Goal: Task Accomplishment & Management: Use online tool/utility

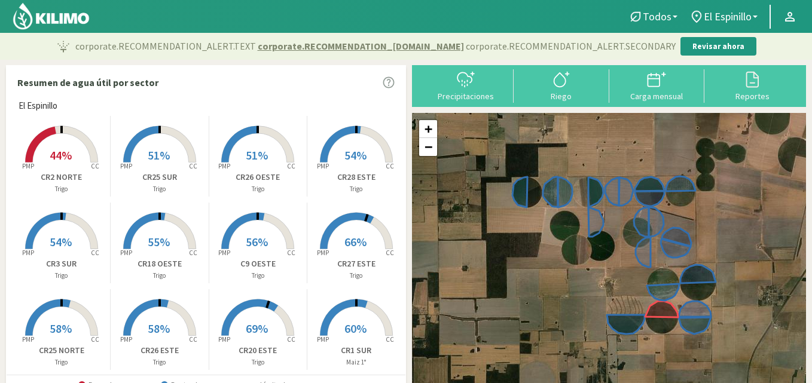
click at [169, 136] on icon at bounding box center [159, 144] width 72 height 36
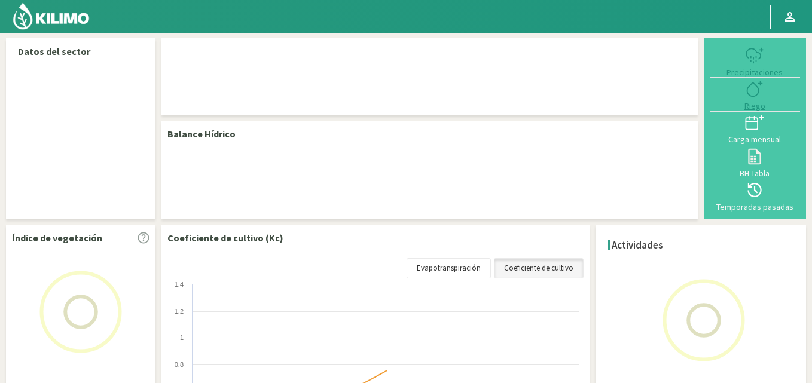
select select "8: Object"
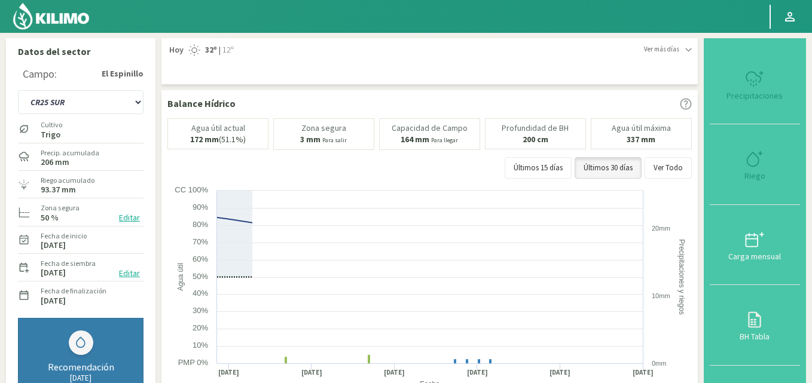
type input "31.61"
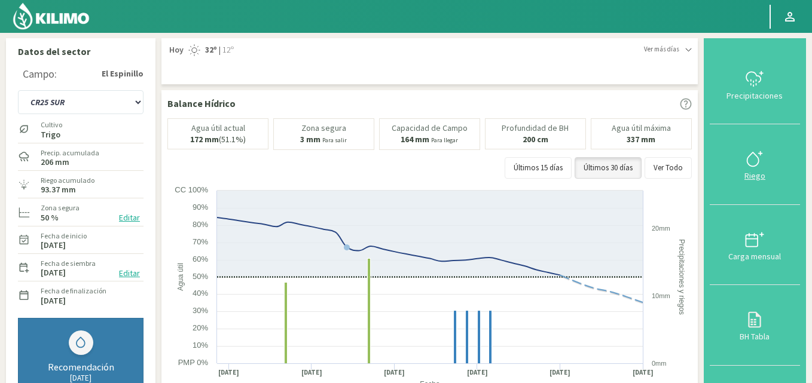
click at [756, 160] on icon at bounding box center [754, 158] width 19 height 19
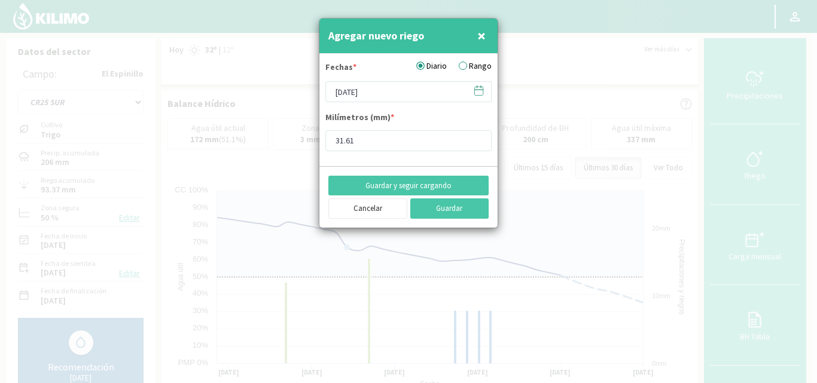
click at [468, 66] on label "Rango" at bounding box center [475, 66] width 33 height 13
click at [0, 0] on input "Rango" at bounding box center [0, 0] width 0 height 0
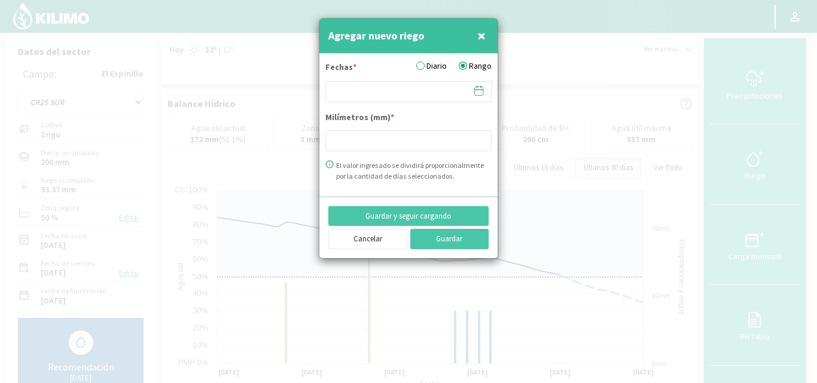
click at [476, 88] on icon at bounding box center [478, 90] width 11 height 11
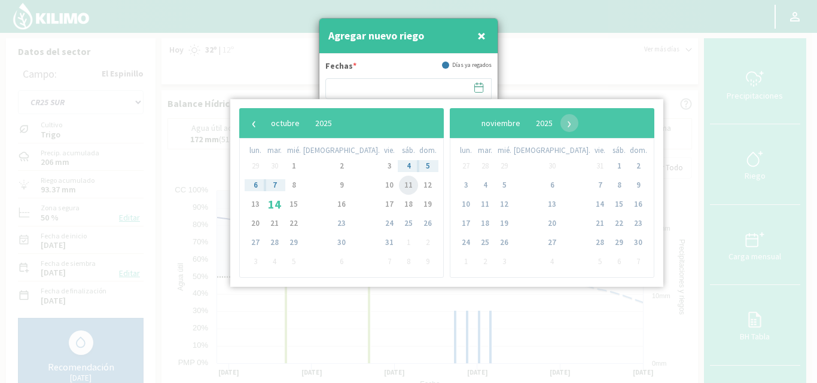
click at [399, 185] on span "11" at bounding box center [408, 185] width 19 height 19
click at [256, 204] on span "13" at bounding box center [255, 204] width 19 height 19
type input "[DATE] - [DATE]"
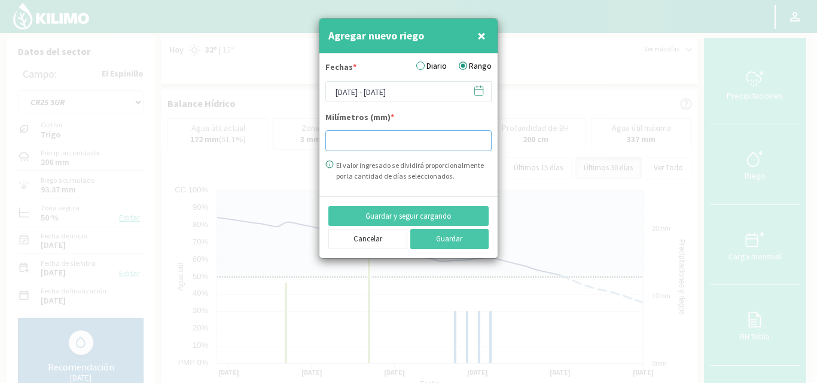
click at [349, 145] on input "number" at bounding box center [408, 140] width 166 height 21
type input "30.05"
click at [431, 237] on button "Guardar" at bounding box center [449, 239] width 79 height 20
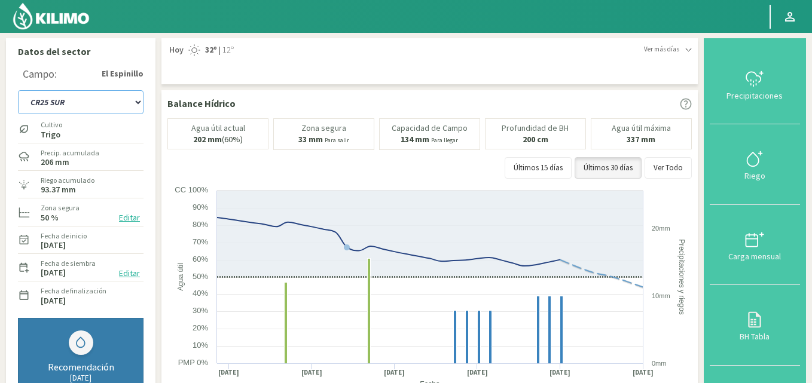
click at [136, 97] on select "C9 OESTE CR18 ESTE CR18 OESTE CR1 NORTE CR1 SUR CR20 ESTE CR24 NORTE CR25 NORTE…" at bounding box center [81, 102] width 126 height 24
click at [18, 90] on select "C9 OESTE CR18 ESTE CR18 OESTE CR1 NORTE CR1 SUR CR20 ESTE CR24 NORTE CR25 NORTE…" at bounding box center [81, 102] width 126 height 24
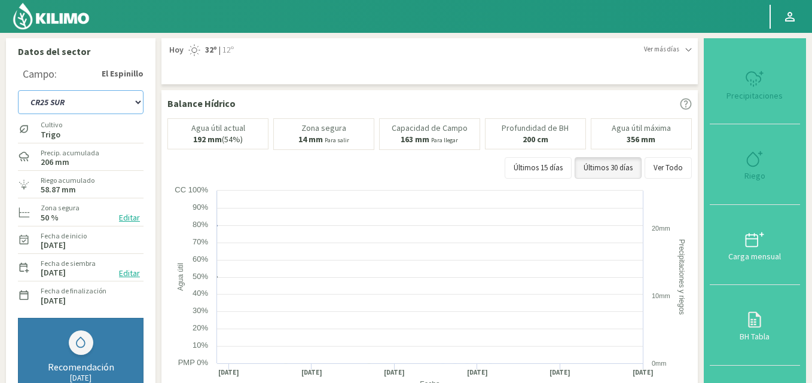
select select "33: Object"
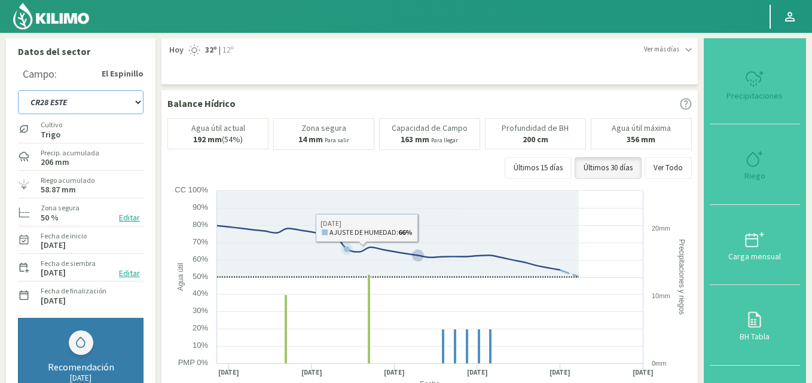
type input "30.19"
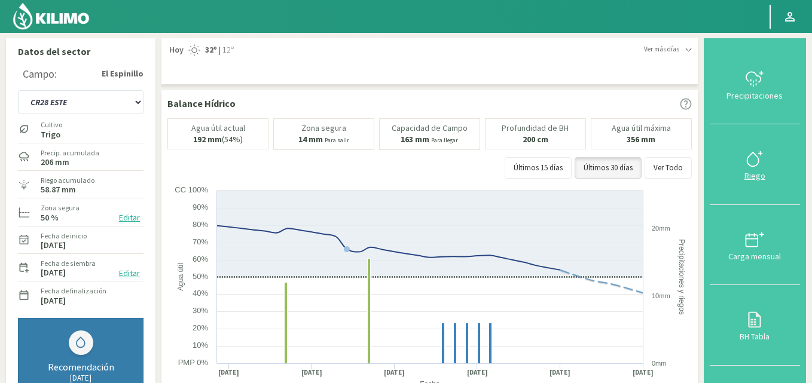
click at [758, 154] on icon at bounding box center [754, 158] width 19 height 19
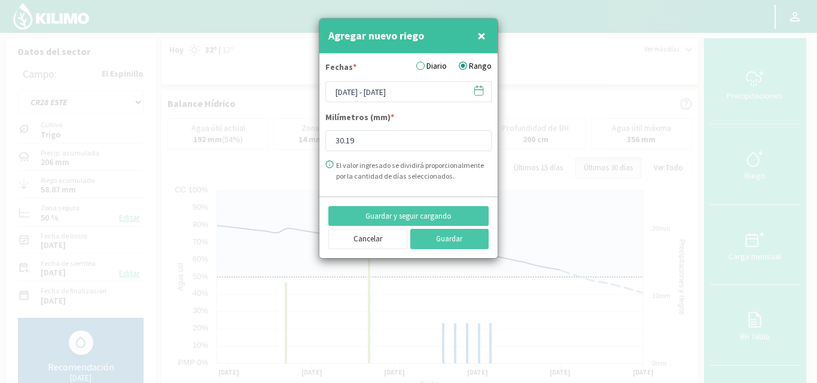
click at [475, 89] on icon at bounding box center [478, 90] width 11 height 11
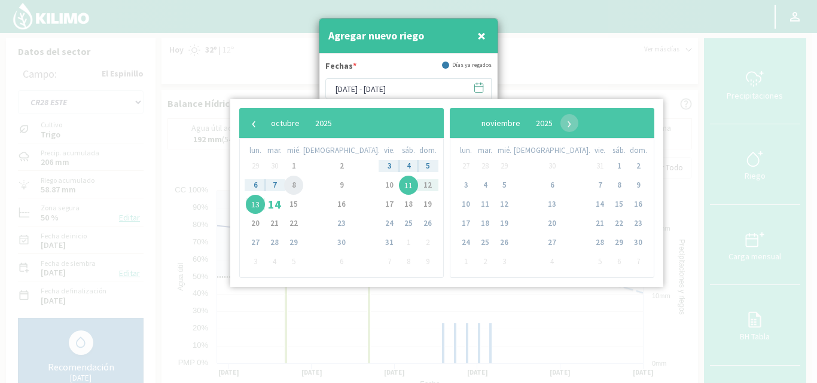
click at [303, 187] on span "8" at bounding box center [293, 185] width 19 height 19
click at [332, 185] on span "9" at bounding box center [341, 185] width 19 height 19
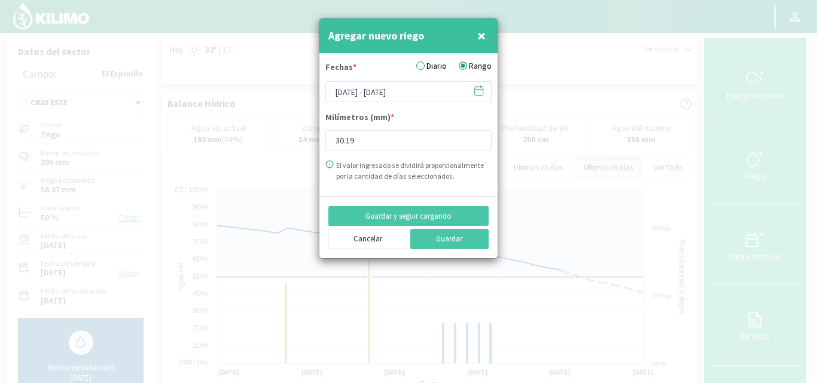
click at [475, 88] on icon at bounding box center [478, 90] width 11 height 11
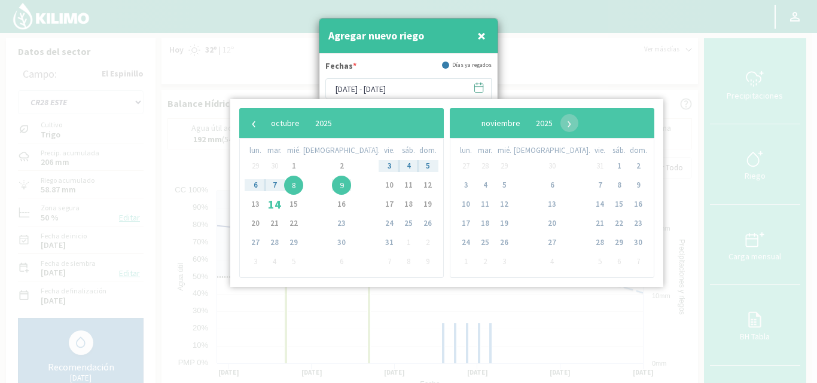
click at [332, 187] on span "9" at bounding box center [341, 185] width 19 height 19
click at [256, 203] on span "13" at bounding box center [255, 204] width 19 height 19
type input "[DATE] - [DATE]"
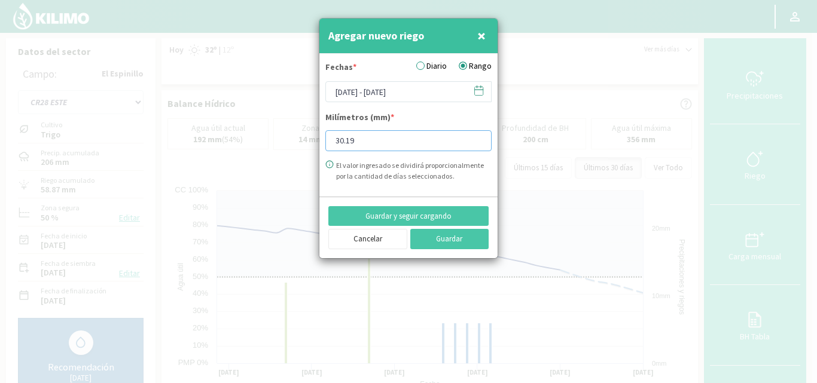
click at [369, 146] on input "30.19" at bounding box center [408, 140] width 166 height 21
type input "3"
type input "30.23"
click at [443, 235] on button "Guardar" at bounding box center [449, 239] width 79 height 20
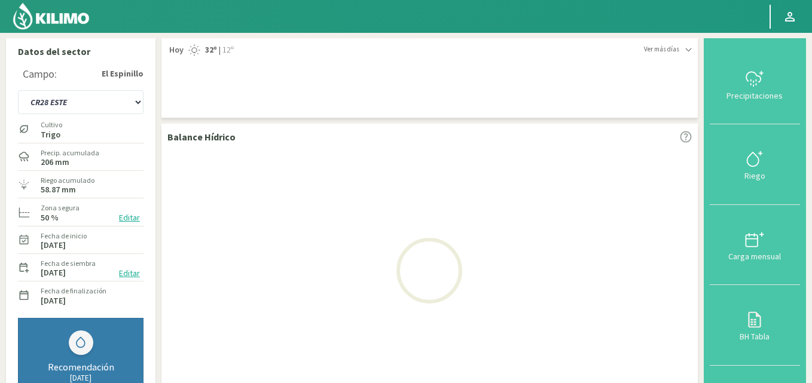
select select "50: Object"
